Goal: Task Accomplishment & Management: Manage account settings

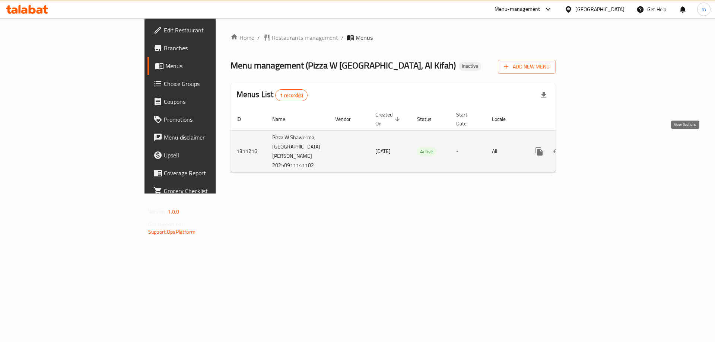
click at [598, 147] on icon "enhanced table" at bounding box center [593, 151] width 9 height 9
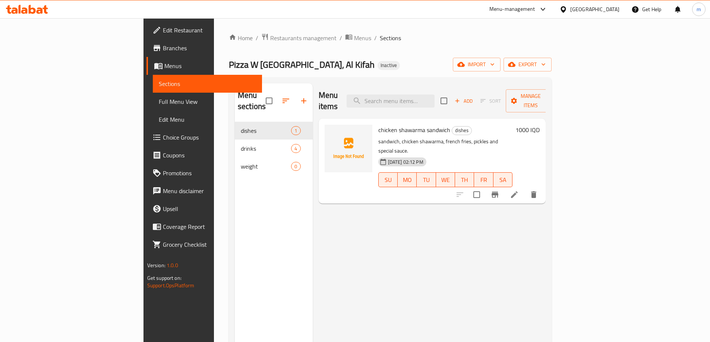
scroll to position [50, 0]
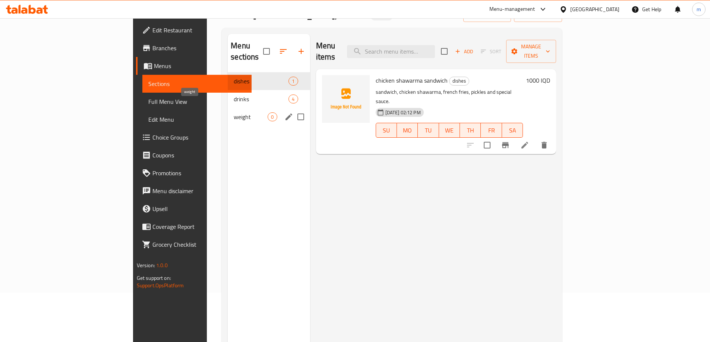
click at [234, 113] on span "weight" at bounding box center [251, 117] width 34 height 9
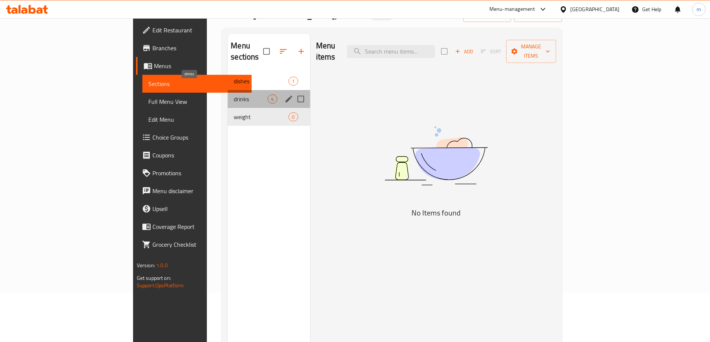
click at [234, 95] on span "drinks" at bounding box center [251, 99] width 34 height 9
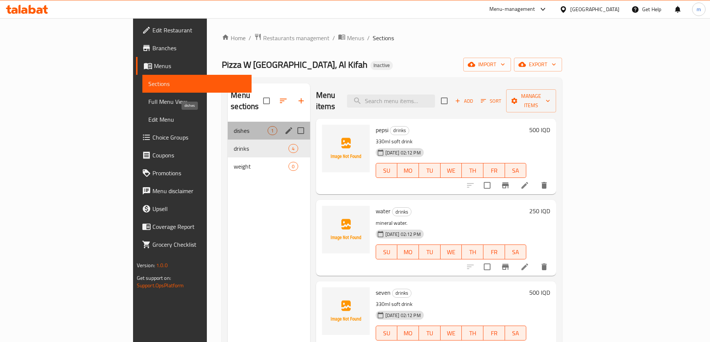
click at [234, 126] on span "dishes" at bounding box center [251, 130] width 34 height 9
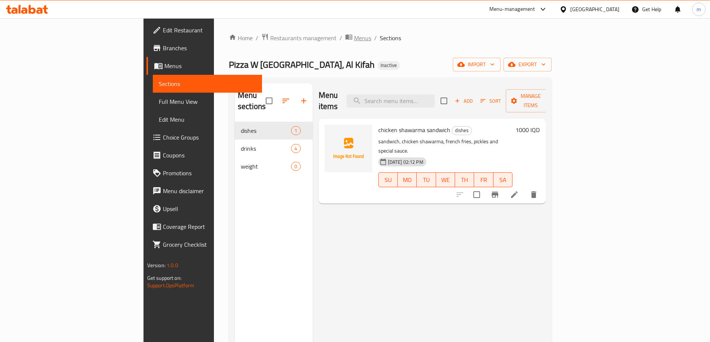
click at [349, 36] on icon "breadcrumb" at bounding box center [350, 37] width 2 height 3
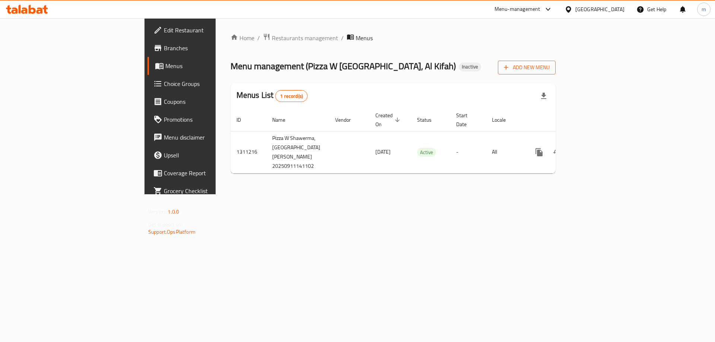
click at [510, 66] on icon "button" at bounding box center [506, 67] width 7 height 7
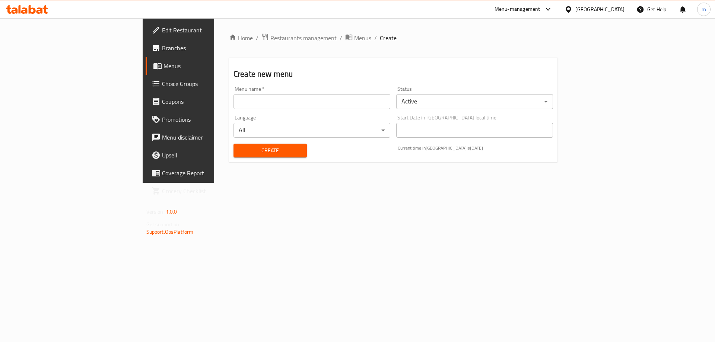
click at [336, 101] on input "text" at bounding box center [312, 101] width 157 height 15
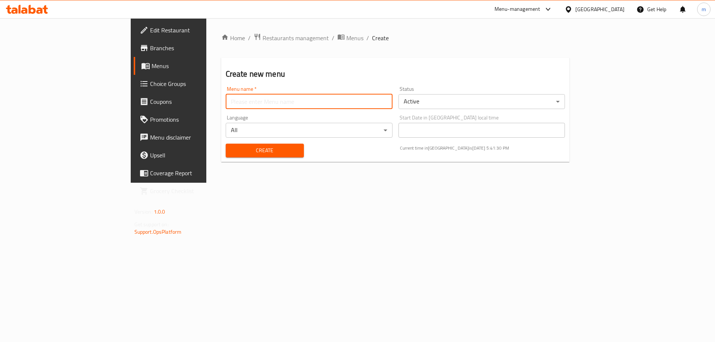
type input "[PERSON_NAME]"
click at [252, 153] on span "Create" at bounding box center [265, 150] width 66 height 9
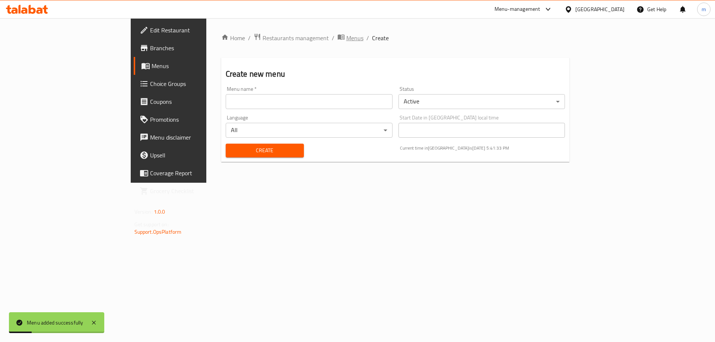
click at [346, 39] on span "Menus" at bounding box center [354, 38] width 17 height 9
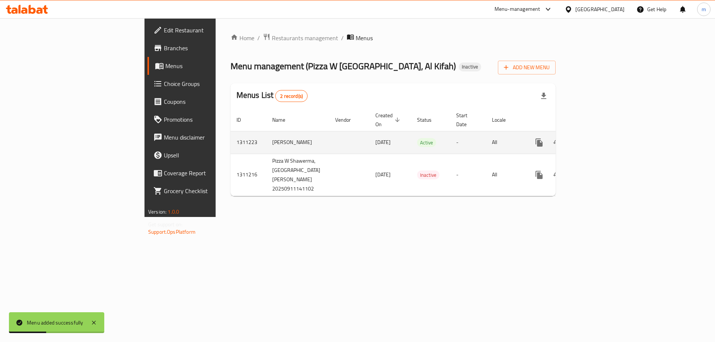
click at [596, 139] on icon "enhanced table" at bounding box center [593, 142] width 7 height 7
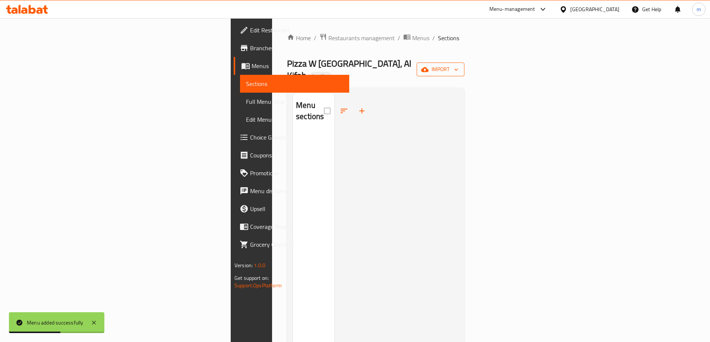
click at [458, 67] on span "import" at bounding box center [440, 69] width 36 height 9
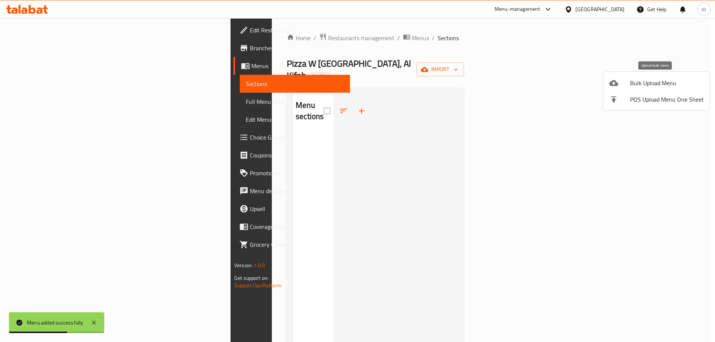
click at [630, 83] on div at bounding box center [620, 83] width 21 height 9
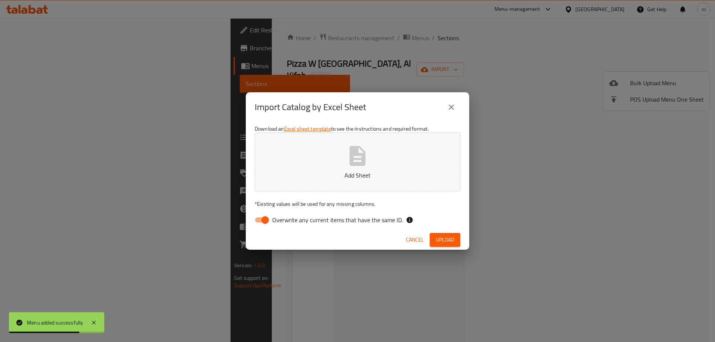
click at [264, 222] on input "Overwrite any current items that have the same ID." at bounding box center [265, 220] width 42 height 14
checkbox input "false"
click at [371, 158] on button "Add Sheet" at bounding box center [358, 162] width 206 height 59
click at [445, 236] on span "Upload" at bounding box center [445, 239] width 19 height 9
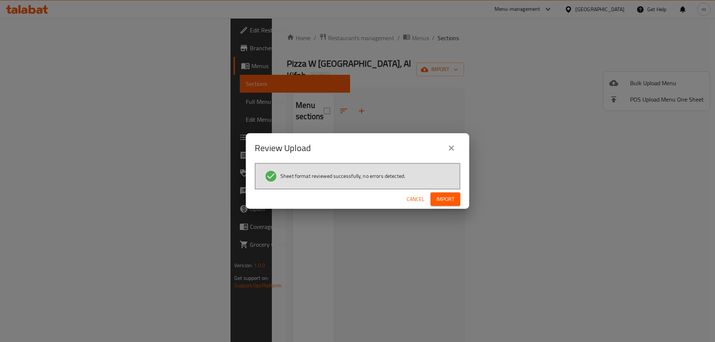
click at [458, 202] on button "Import" at bounding box center [446, 200] width 30 height 14
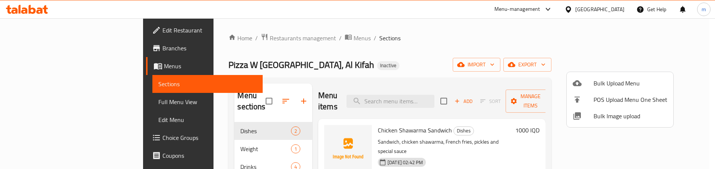
click at [410, 82] on div at bounding box center [357, 84] width 715 height 169
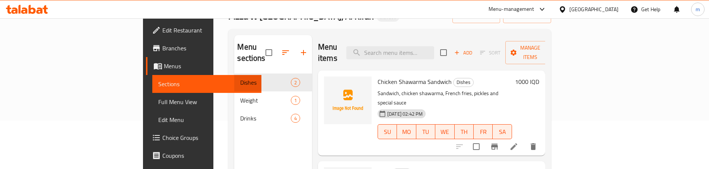
scroll to position [50, 0]
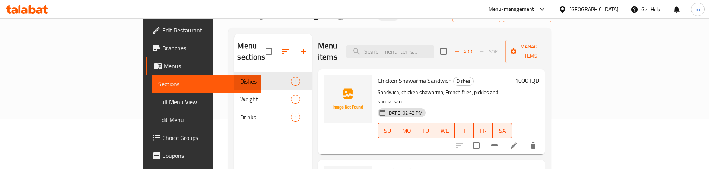
click at [152, 96] on link "Full Menu View" at bounding box center [206, 102] width 109 height 18
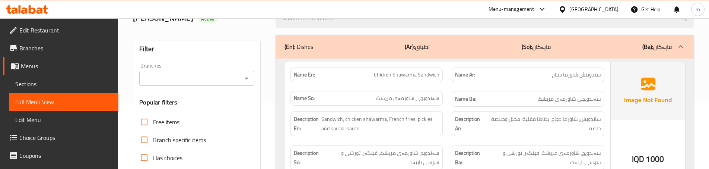
scroll to position [75, 0]
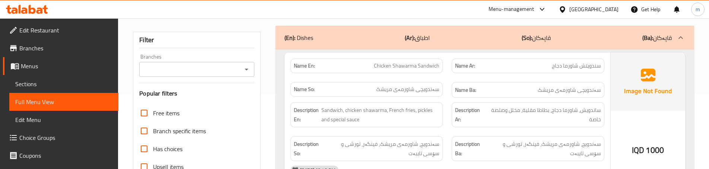
click at [448, 75] on div "Name Ar: سندويتش شاورما دجاج" at bounding box center [527, 65] width 161 height 23
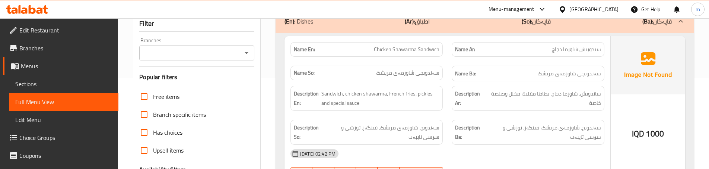
scroll to position [99, 0]
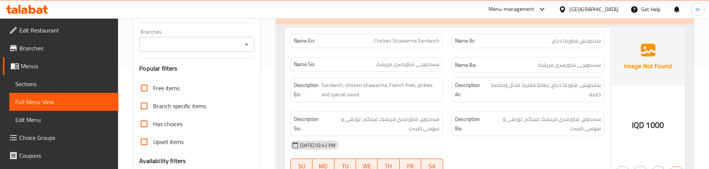
click at [451, 110] on div "Description Ba: سەندویچ، شاورمەی مریشک، فینگەر، تورشی و سۆسی تایبەت" at bounding box center [527, 124] width 161 height 34
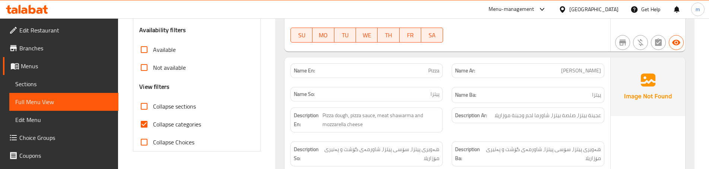
scroll to position [248, 0]
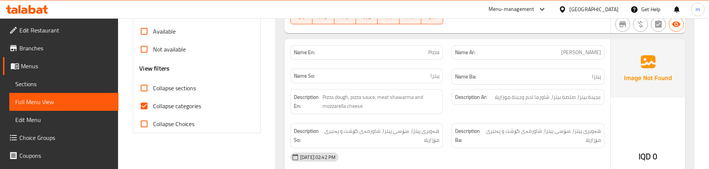
click at [151, 105] on input "Collapse categories" at bounding box center [144, 106] width 18 height 18
checkbox input "false"
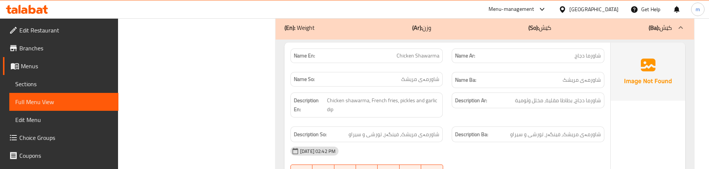
scroll to position [571, 0]
click at [451, 88] on div "Description Ar: شاورما دجاج، بطاطا مقلية، مخلل وثومية" at bounding box center [527, 104] width 161 height 34
click at [450, 64] on div "Name Ar: شاورما دجاج" at bounding box center [527, 54] width 161 height 23
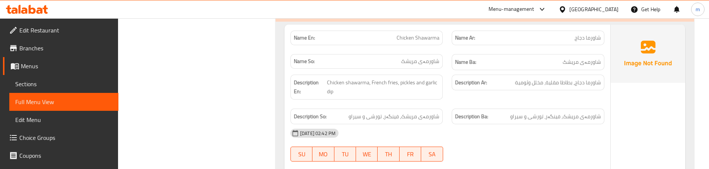
scroll to position [596, 0]
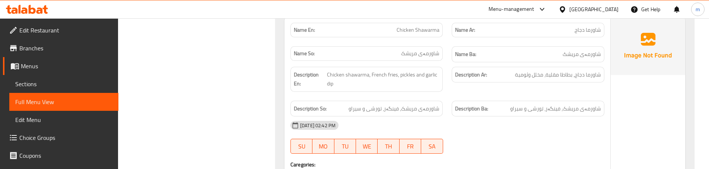
click at [448, 85] on div "Description Ar: شاورما دجاج، بطاطا مقلية، مخلل وثومية" at bounding box center [527, 79] width 161 height 34
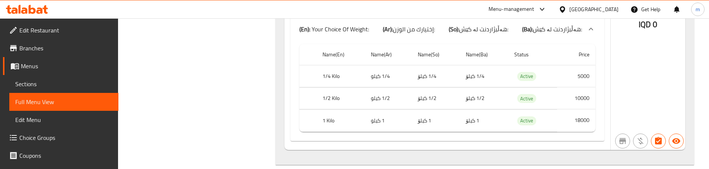
scroll to position [745, 0]
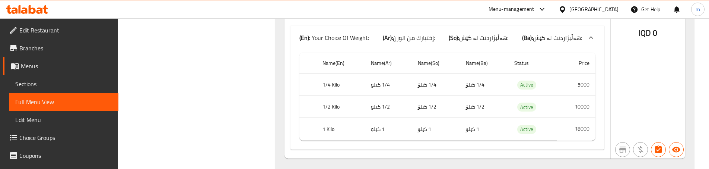
click at [424, 113] on td "1/2 کیلۆ" at bounding box center [436, 107] width 48 height 22
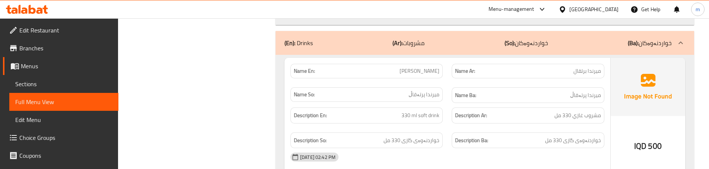
scroll to position [894, 0]
click at [446, 103] on div "Description En: 330 ml soft drink" at bounding box center [366, 114] width 161 height 25
click at [574, 117] on span "مشروب غازي 330 مل" at bounding box center [578, 114] width 47 height 9
click at [574, 116] on span "مشروب غازي 330 مل" at bounding box center [578, 114] width 47 height 9
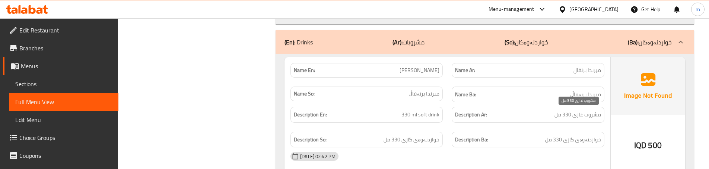
click at [590, 110] on span "مشروب غازي 330 مل" at bounding box center [578, 114] width 47 height 9
click at [420, 117] on span "330 ml soft drink" at bounding box center [421, 114] width 38 height 9
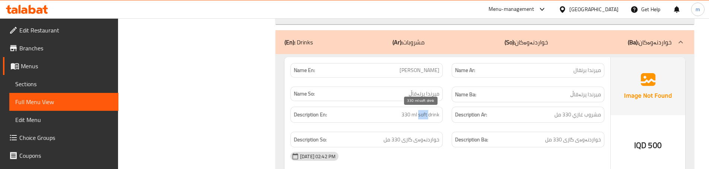
click at [420, 117] on span "330 ml soft drink" at bounding box center [421, 114] width 38 height 9
click at [555, 132] on div "Description Ba: خواردنەوەی گازی 330 مل" at bounding box center [528, 140] width 152 height 16
click at [556, 134] on div "Description Ba: خواردنەوەی گازی 330 مل" at bounding box center [528, 140] width 152 height 16
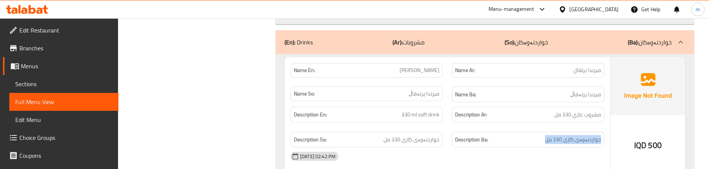
click at [556, 134] on div "Description Ba: خواردنەوەی گازی 330 مل" at bounding box center [528, 140] width 152 height 16
click at [456, 121] on div "Description Ar: مشروب غازي 330 مل" at bounding box center [528, 115] width 152 height 16
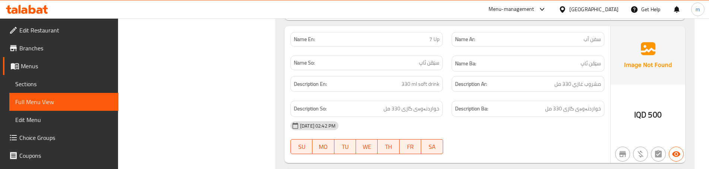
scroll to position [1068, 0]
click at [449, 93] on div "Description Ar: مشروب غازي 330 مل" at bounding box center [527, 83] width 161 height 25
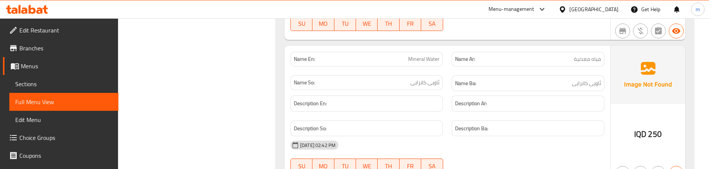
scroll to position [1192, 0]
click at [445, 87] on div "Name So: ئاویی کانزایی" at bounding box center [366, 81] width 161 height 25
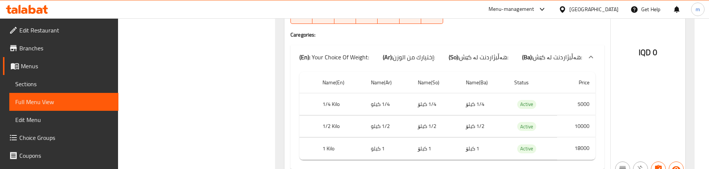
scroll to position [755, 0]
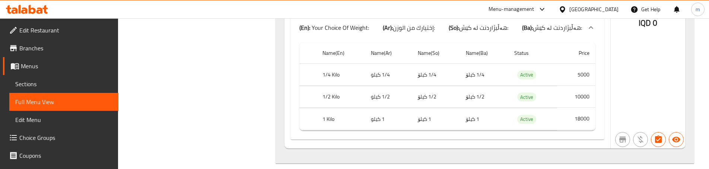
click at [452, 99] on td "1/2 کیلۆ" at bounding box center [436, 97] width 48 height 22
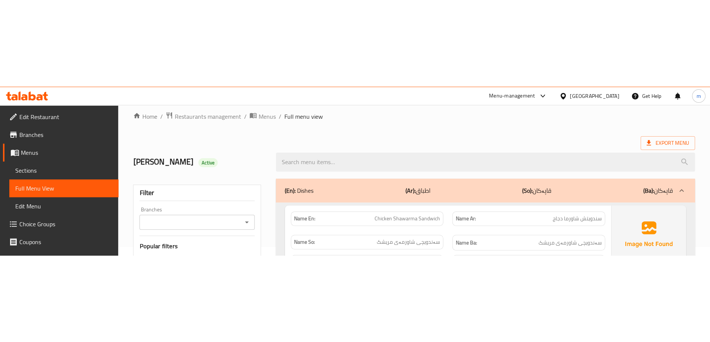
scroll to position [0, 0]
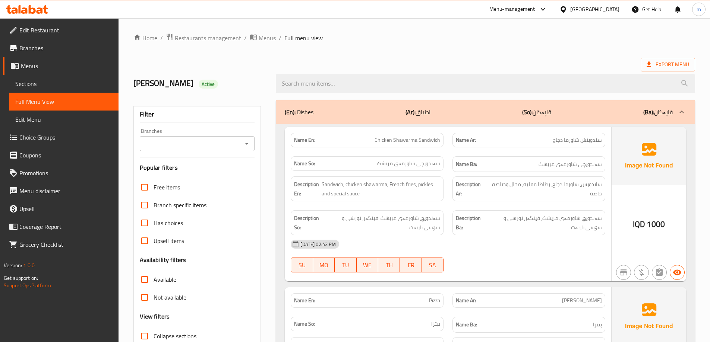
click at [45, 85] on span "Sections" at bounding box center [63, 83] width 97 height 9
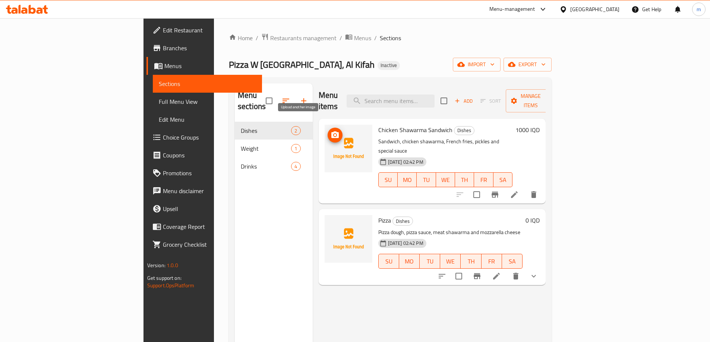
click at [331, 132] on icon "upload picture" at bounding box center [334, 135] width 7 height 7
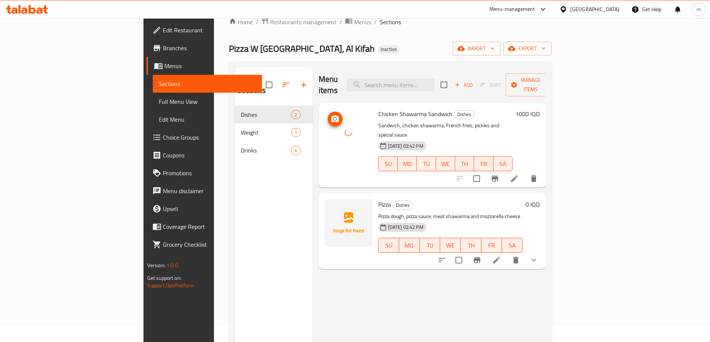
scroll to position [25, 0]
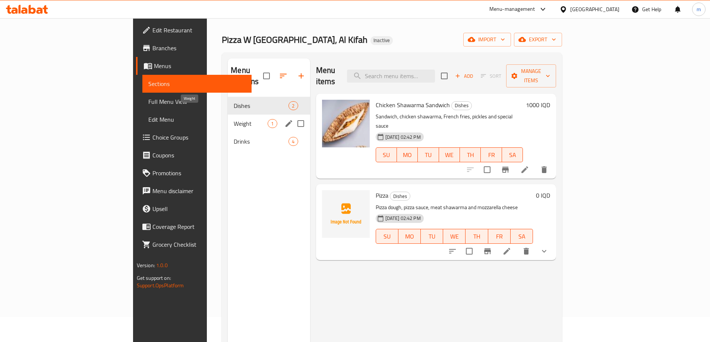
click at [234, 119] on span "Weight" at bounding box center [251, 123] width 34 height 9
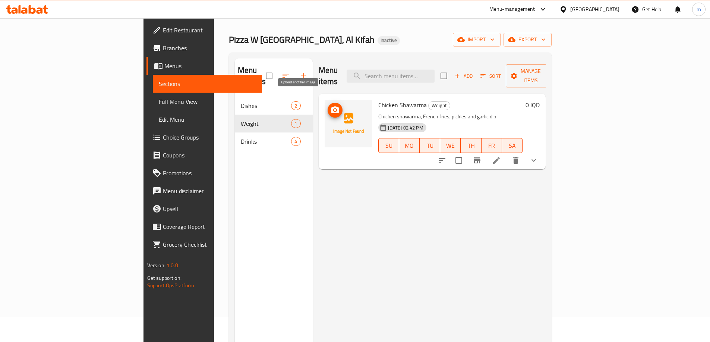
click at [330, 106] on icon "upload picture" at bounding box center [334, 110] width 9 height 9
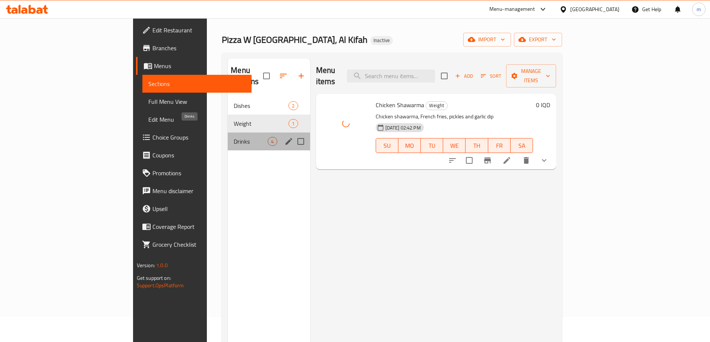
click at [234, 137] on span "Drinks" at bounding box center [251, 141] width 34 height 9
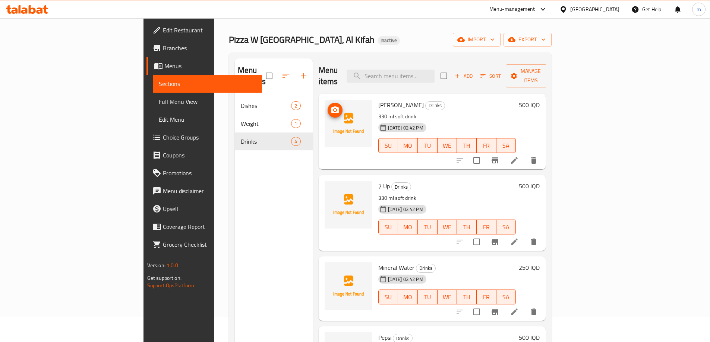
click at [327, 103] on button "upload picture" at bounding box center [334, 110] width 15 height 15
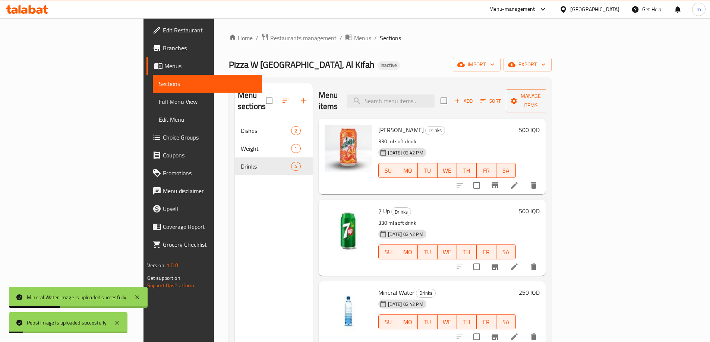
click at [163, 34] on span "Edit Restaurant" at bounding box center [209, 30] width 93 height 9
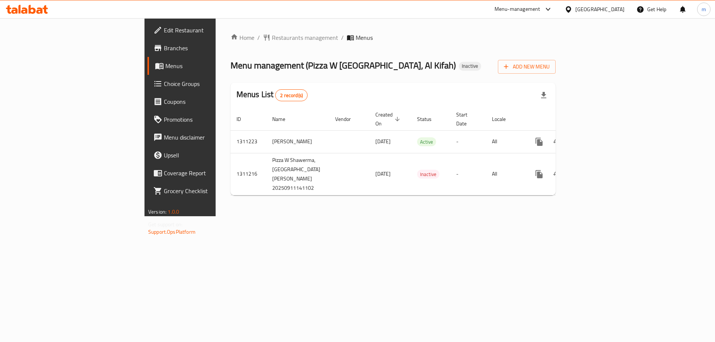
click at [164, 48] on span "Branches" at bounding box center [211, 48] width 94 height 9
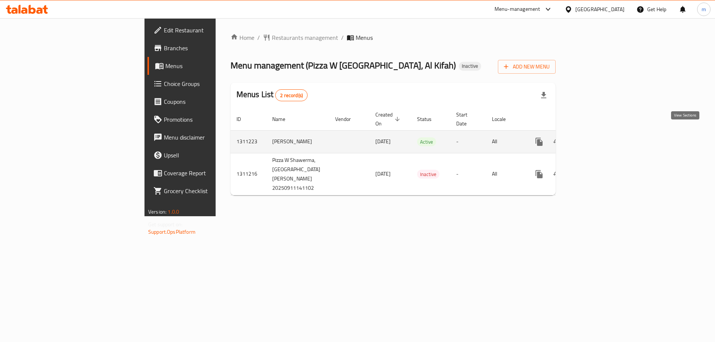
click at [598, 137] on icon "enhanced table" at bounding box center [593, 141] width 9 height 9
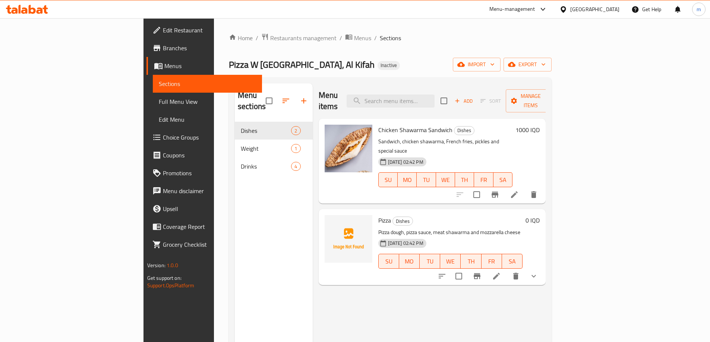
click at [159, 103] on span "Full Menu View" at bounding box center [207, 101] width 97 height 9
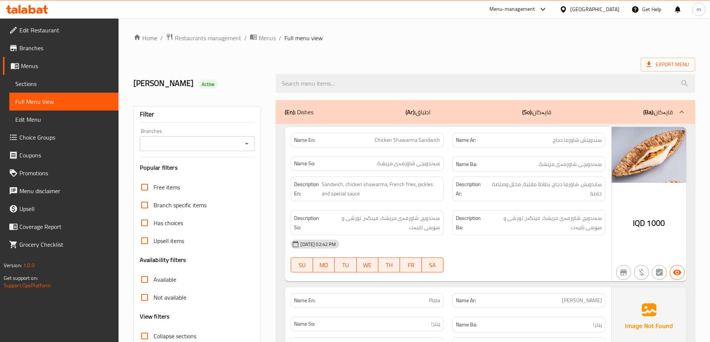
click at [248, 142] on icon "Open" at bounding box center [246, 143] width 9 height 9
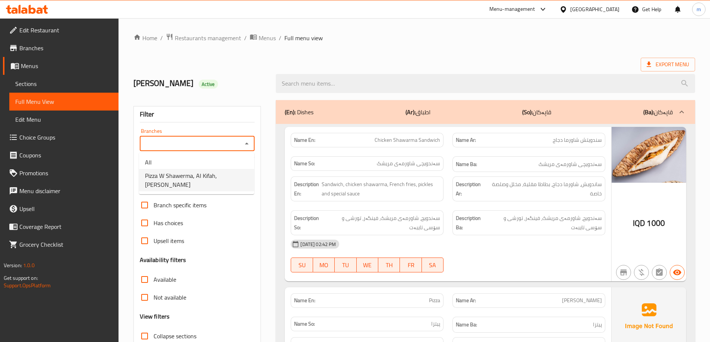
click at [191, 181] on li "Pizza W Shawerma, Al Kifah, [PERSON_NAME]" at bounding box center [196, 180] width 115 height 22
type input "Pizza W Shawerma, Al Kifah, [PERSON_NAME]"
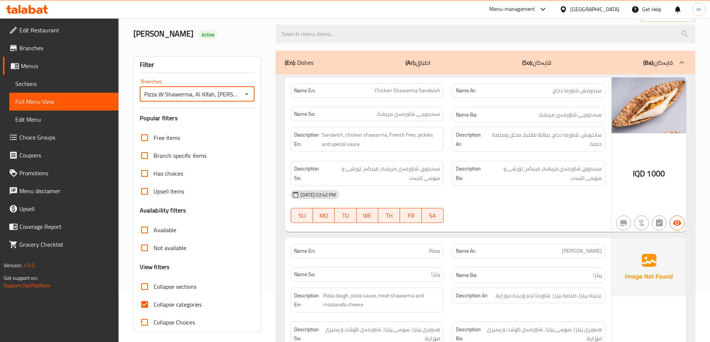
scroll to position [54, 0]
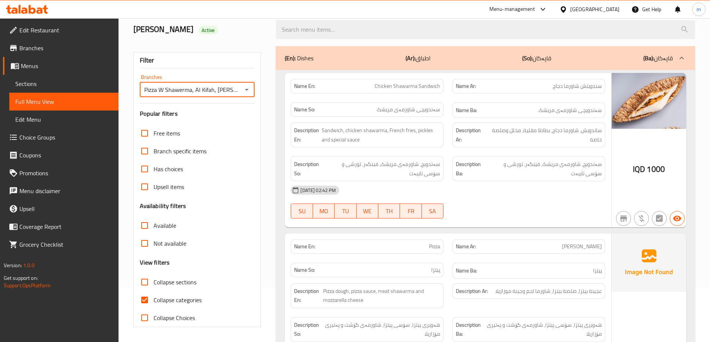
click at [153, 281] on input "Collapse sections" at bounding box center [145, 282] width 18 height 18
checkbox input "true"
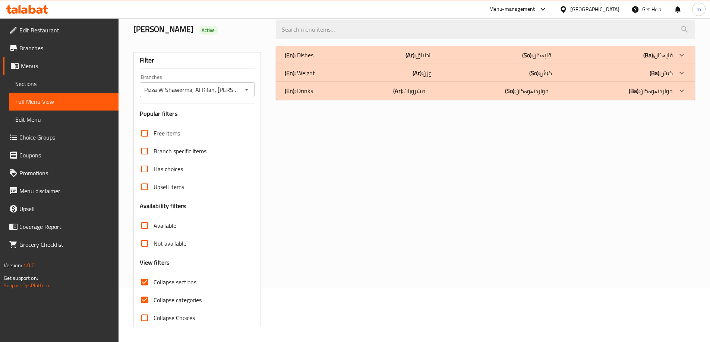
click at [144, 298] on input "Collapse categories" at bounding box center [145, 300] width 18 height 18
checkbox input "false"
click at [145, 278] on input "Collapse sections" at bounding box center [145, 282] width 18 height 18
checkbox input "false"
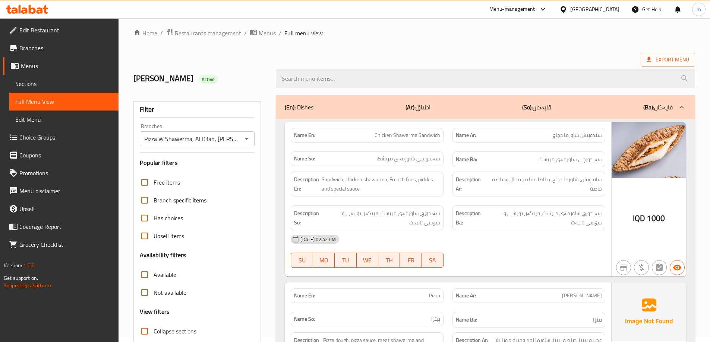
scroll to position [0, 0]
